Goal: Task Accomplishment & Management: Manage account settings

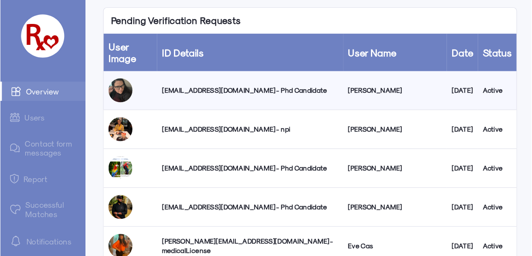
scroll to position [132, 0]
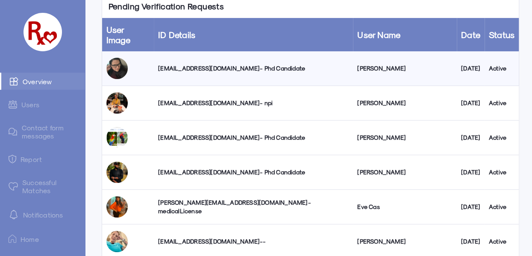
drag, startPoint x: 308, startPoint y: 0, endPoint x: 293, endPoint y: 6, distance: 15.8
click at [293, 6] on div "Pending Verification Requests User Image ID Details User Name Date Status [EMAI…" at bounding box center [311, 225] width 418 height 462
click at [237, 64] on div "[EMAIL_ADDRESS][DOMAIN_NAME] - Phd Candidate" at bounding box center [253, 68] width 190 height 9
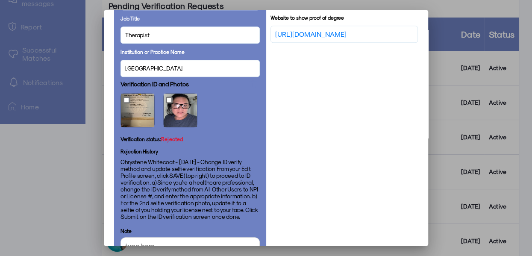
scroll to position [437, 0]
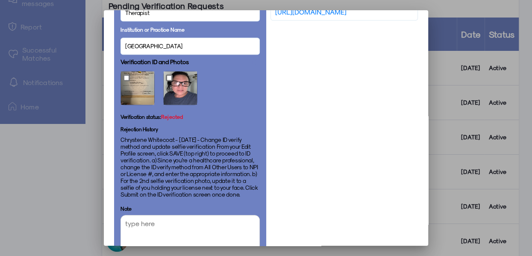
drag, startPoint x: 194, startPoint y: 191, endPoint x: 220, endPoint y: 136, distance: 60.8
click at [220, 136] on p "Chrystene Whitecoat - [DATE] - Change ID verify method and update selfie verifi…" at bounding box center [189, 166] width 139 height 61
copy p "Change ID verify method and update selfie verification From your Edit Profile s…"
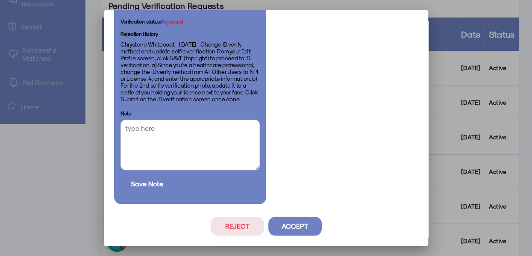
scroll to position [536, 0]
copy p "Change ID verify method and update selfie verification From your Edit Profile s…"
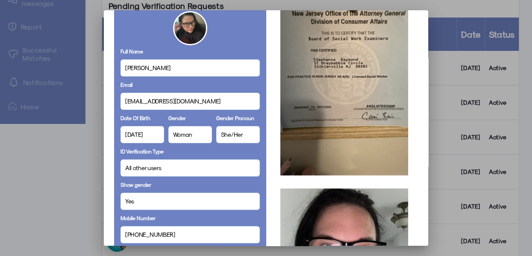
scroll to position [0, 0]
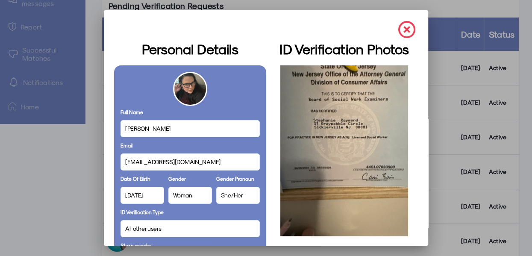
click at [386, 27] on img at bounding box center [406, 29] width 17 height 17
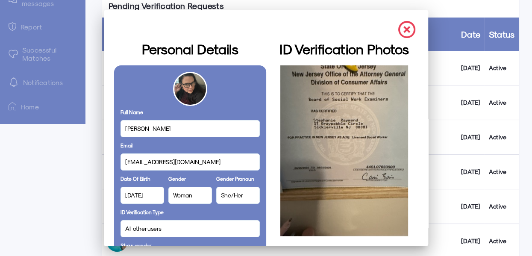
scroll to position [132, 0]
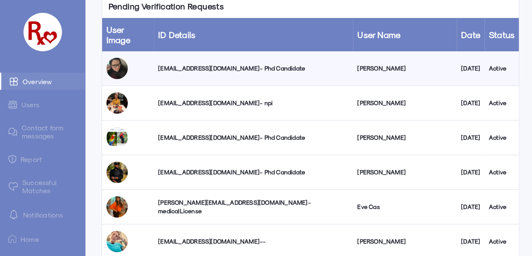
click at [30, 182] on link "Successful Matches" at bounding box center [42, 186] width 85 height 25
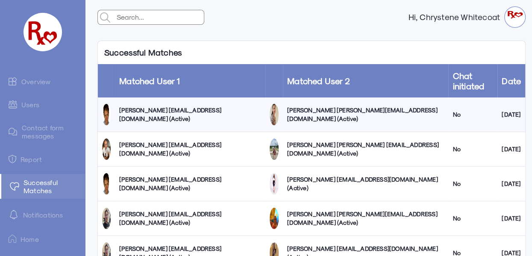
click at [37, 83] on link "Overview" at bounding box center [42, 81] width 85 height 17
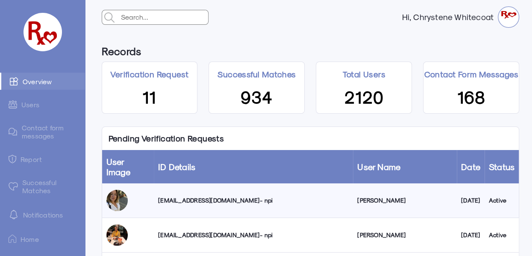
click at [172, 186] on div "[EMAIL_ADDRESS][DOMAIN_NAME] - npi" at bounding box center [253, 200] width 190 height 9
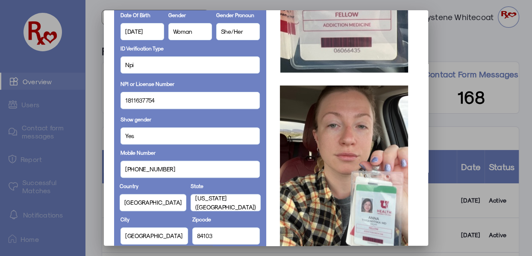
scroll to position [159, 0]
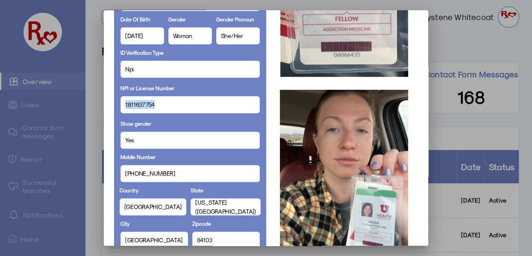
drag, startPoint x: 155, startPoint y: 104, endPoint x: 128, endPoint y: 107, distance: 27.1
click at [104, 107] on mat-dialog-container "Personal Details Full Name [PERSON_NAME] Email [EMAIL_ADDRESS][DOMAIN_NAME] Dat…" at bounding box center [266, 127] width 324 height 235
copy span "1811637754"
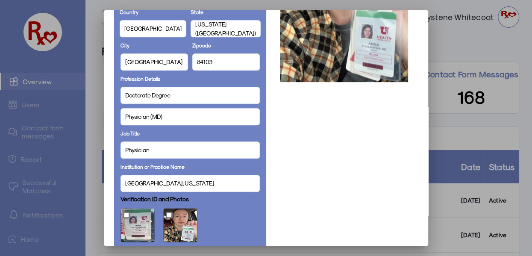
scroll to position [492, 0]
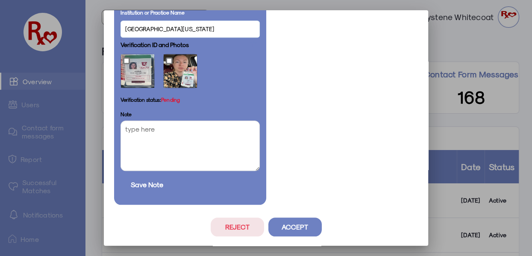
click at [277, 186] on button "Accept" at bounding box center [294, 226] width 53 height 19
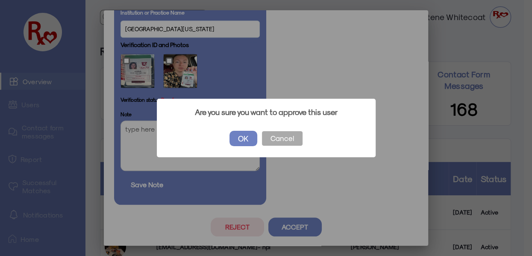
click at [241, 134] on button "OK" at bounding box center [243, 138] width 28 height 15
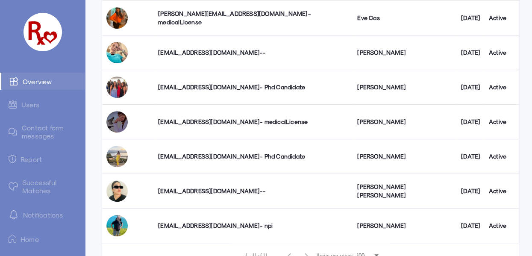
scroll to position [187, 0]
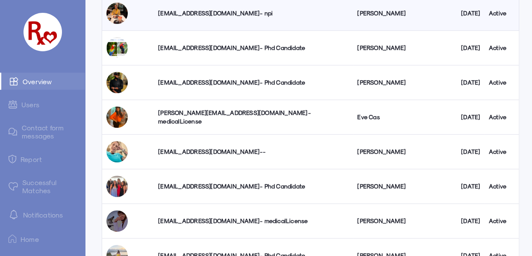
click at [28, 183] on link "Successful Matches" at bounding box center [42, 186] width 85 height 25
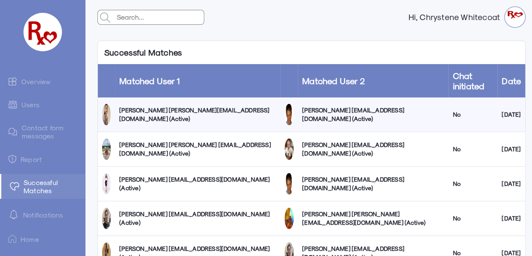
click at [30, 77] on link "Overview" at bounding box center [42, 81] width 85 height 17
